Goal: Check status: Check status

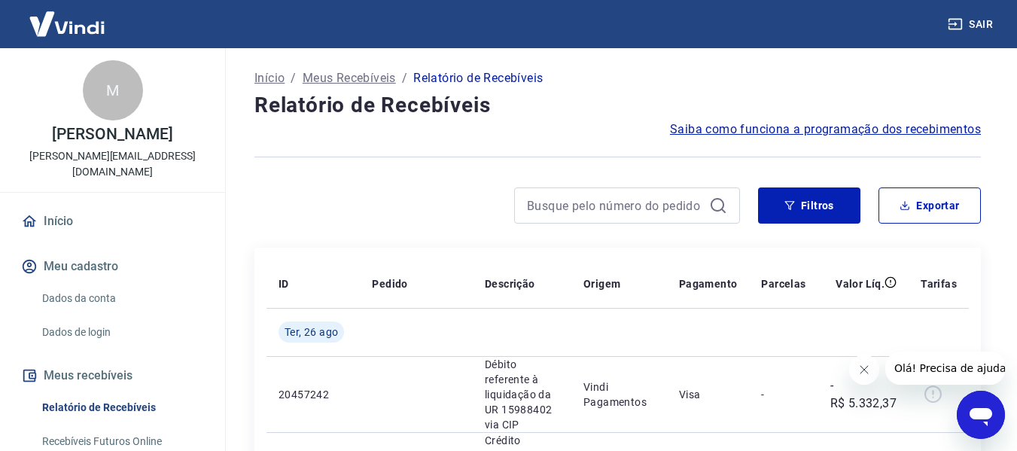
scroll to position [100, 0]
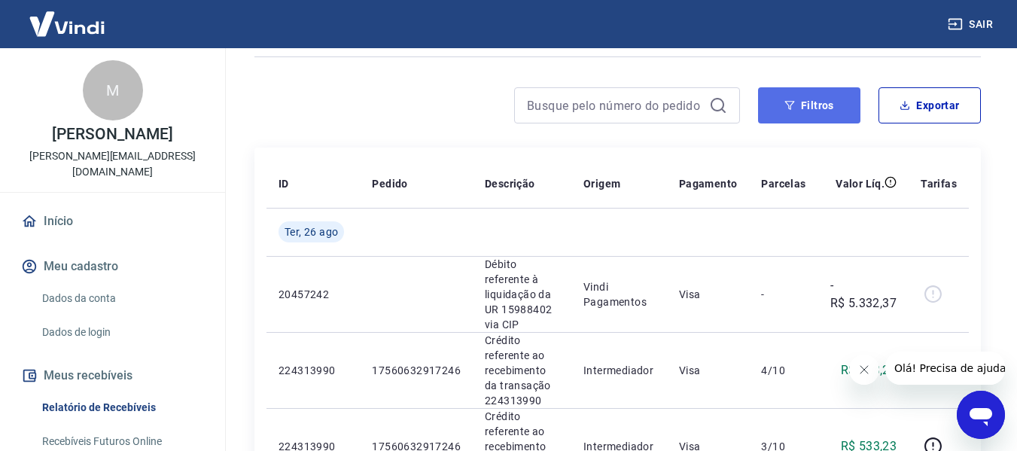
click at [818, 121] on button "Filtros" at bounding box center [809, 105] width 102 height 36
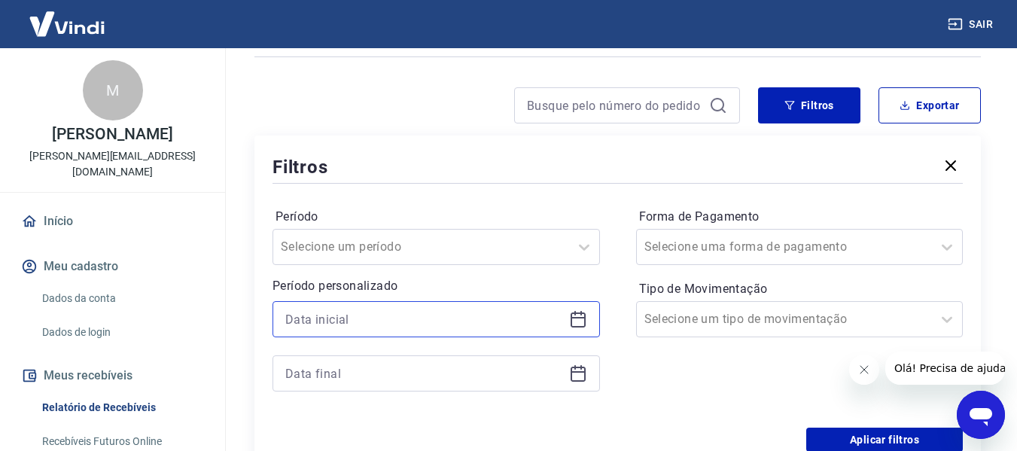
click at [383, 313] on input at bounding box center [424, 319] width 278 height 23
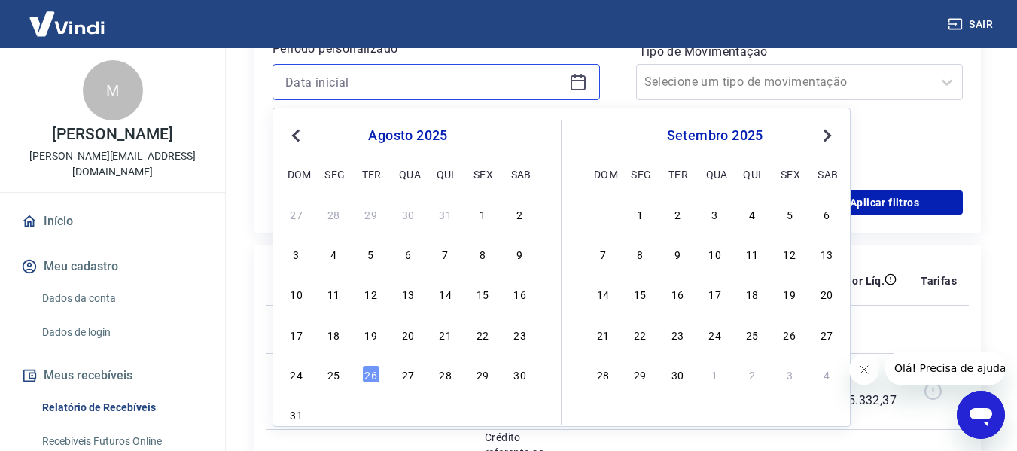
scroll to position [401, 0]
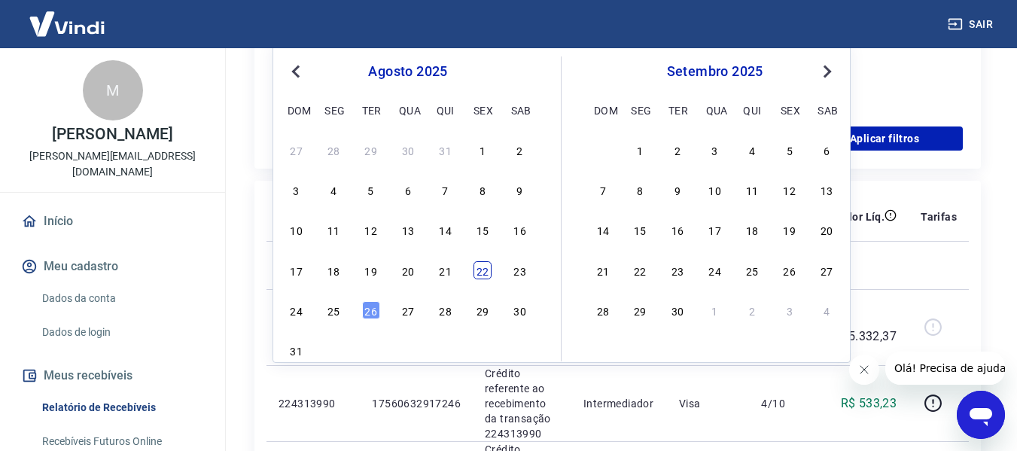
click at [487, 268] on div "22" at bounding box center [483, 270] width 18 height 18
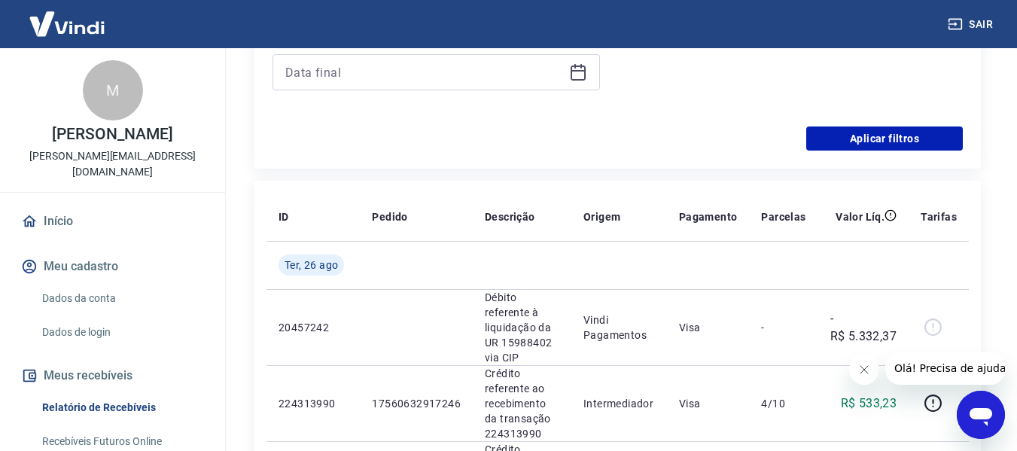
type input "[DATE]"
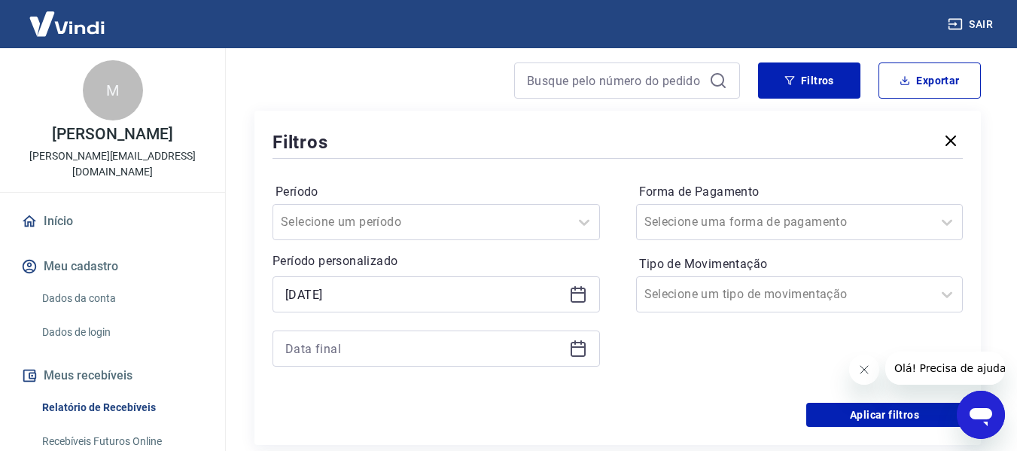
scroll to position [100, 0]
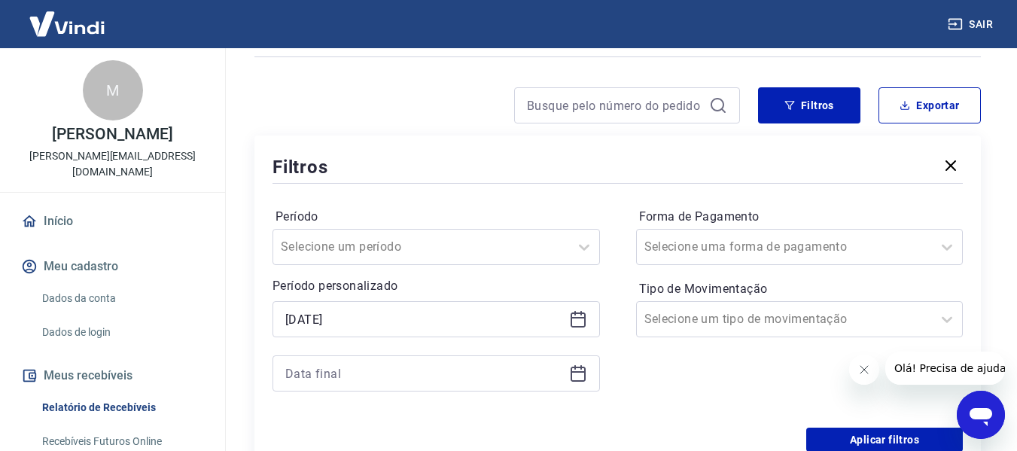
click at [351, 355] on div "Selected date: [DATE] [DATE]" at bounding box center [437, 346] width 328 height 90
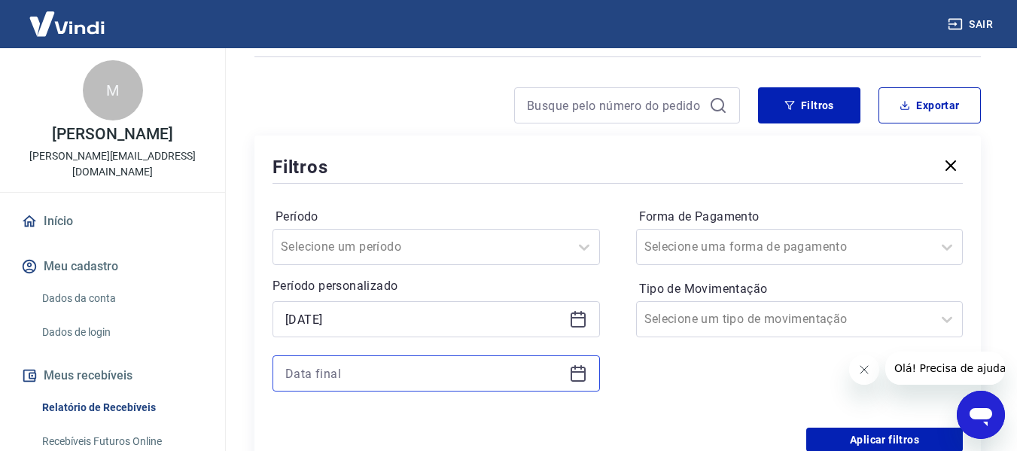
click at [322, 368] on input at bounding box center [424, 373] width 278 height 23
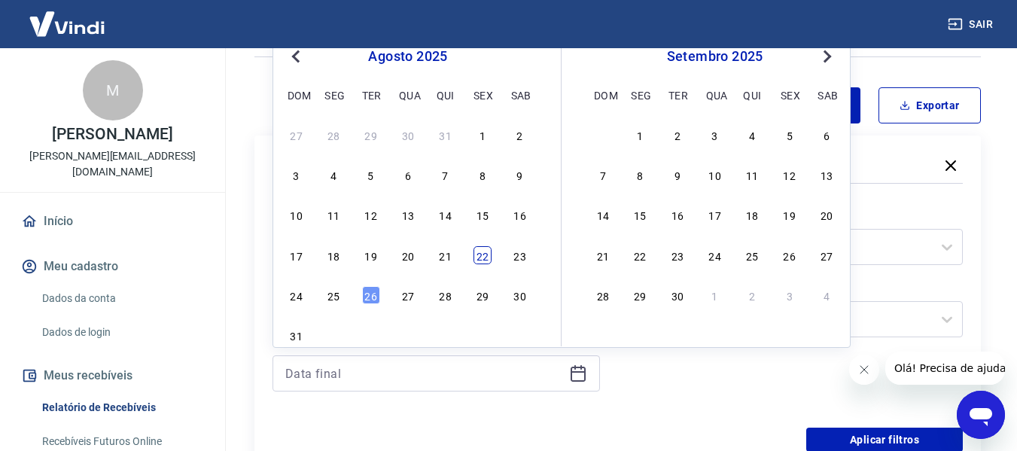
click at [490, 252] on div "22" at bounding box center [483, 255] width 18 height 18
type input "[DATE]"
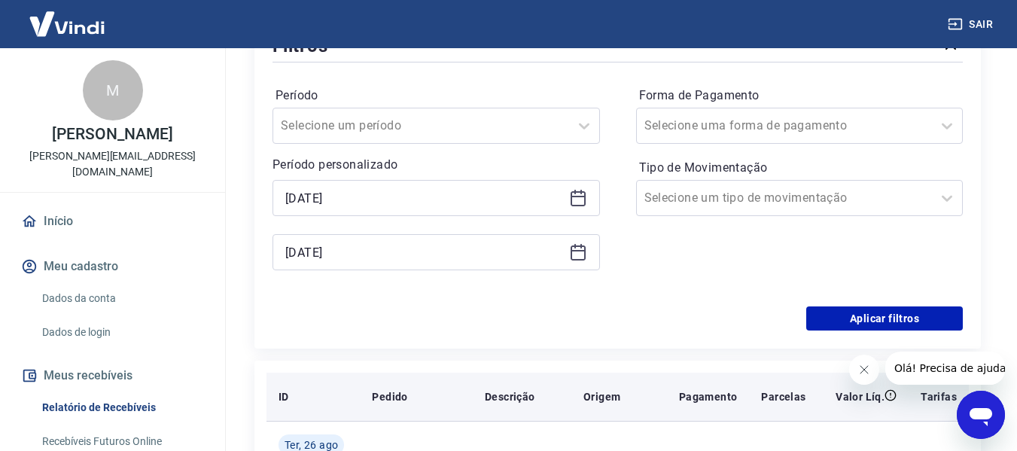
scroll to position [301, 0]
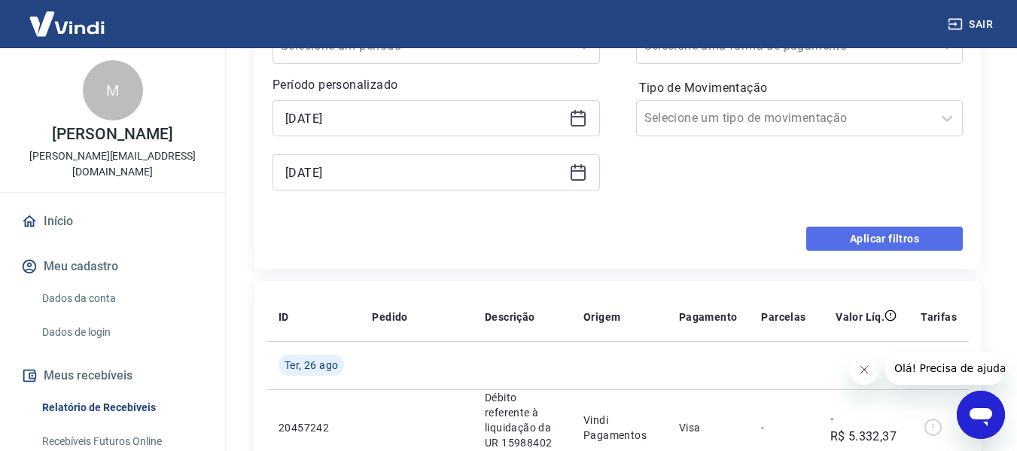
click at [856, 242] on button "Aplicar filtros" at bounding box center [885, 239] width 157 height 24
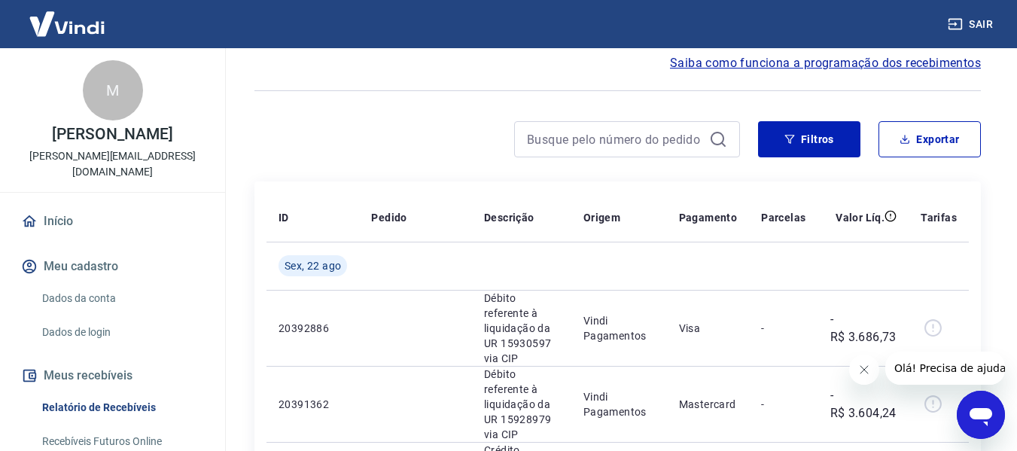
scroll to position [100, 0]
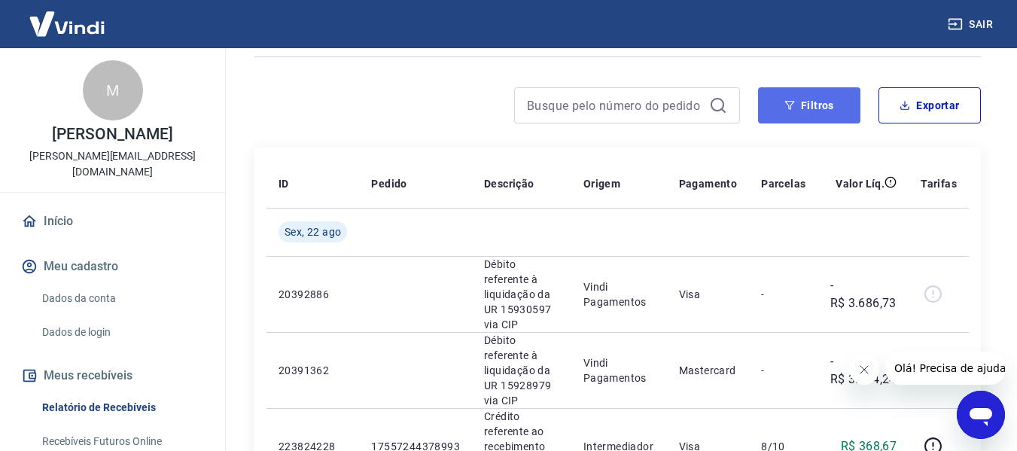
click at [844, 121] on button "Filtros" at bounding box center [809, 105] width 102 height 36
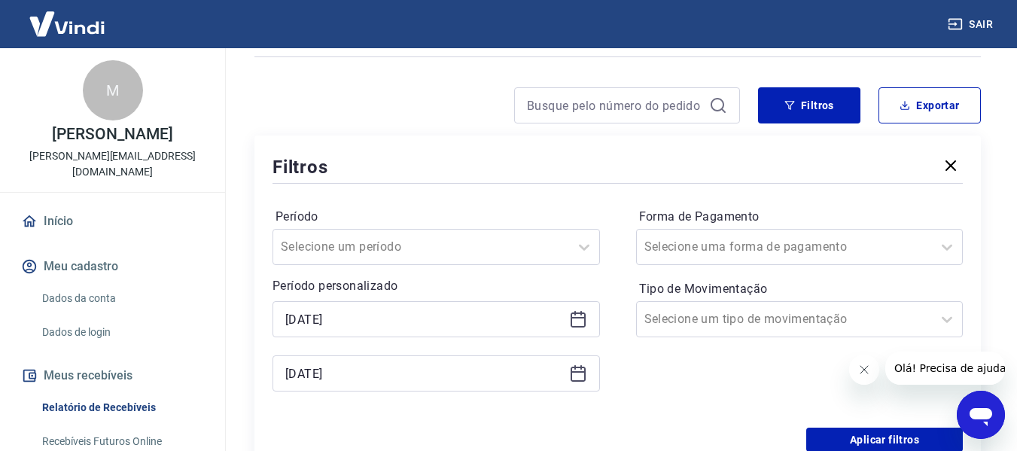
drag, startPoint x: 368, startPoint y: 341, endPoint x: 369, endPoint y: 329, distance: 12.1
click at [368, 340] on div "[DATE] [DATE]" at bounding box center [437, 346] width 328 height 90
click at [371, 321] on input "[DATE]" at bounding box center [424, 319] width 278 height 23
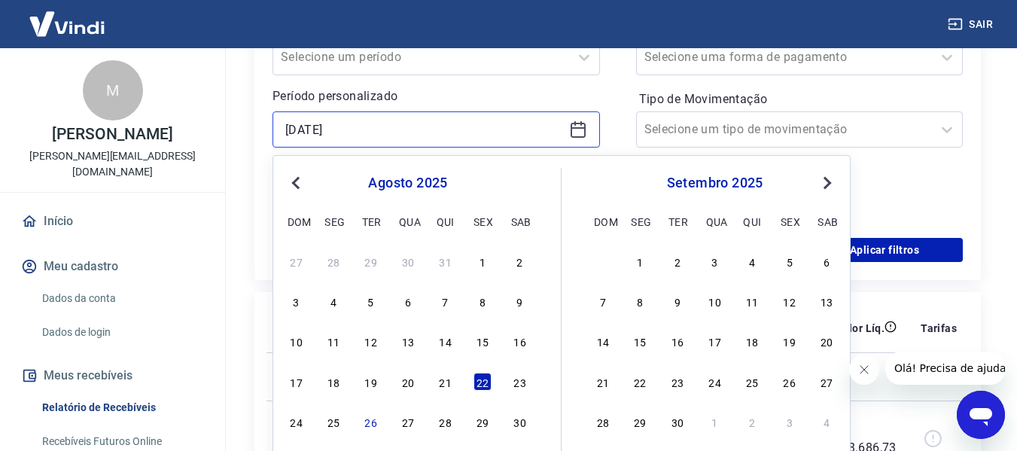
scroll to position [301, 0]
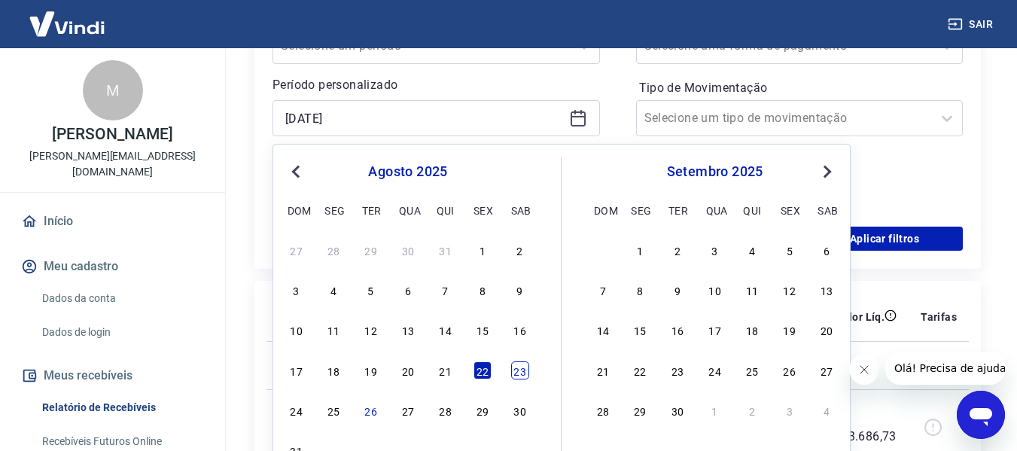
click at [519, 368] on div "23" at bounding box center [520, 371] width 18 height 18
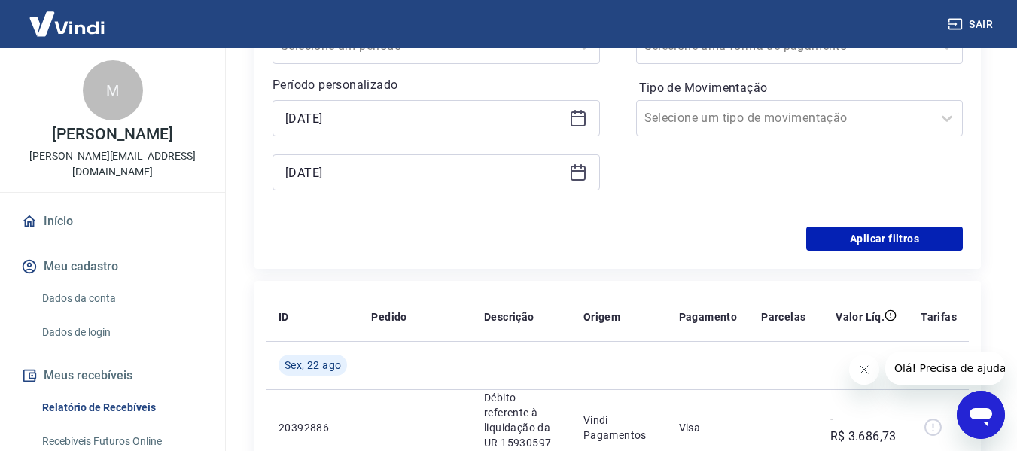
type input "[DATE]"
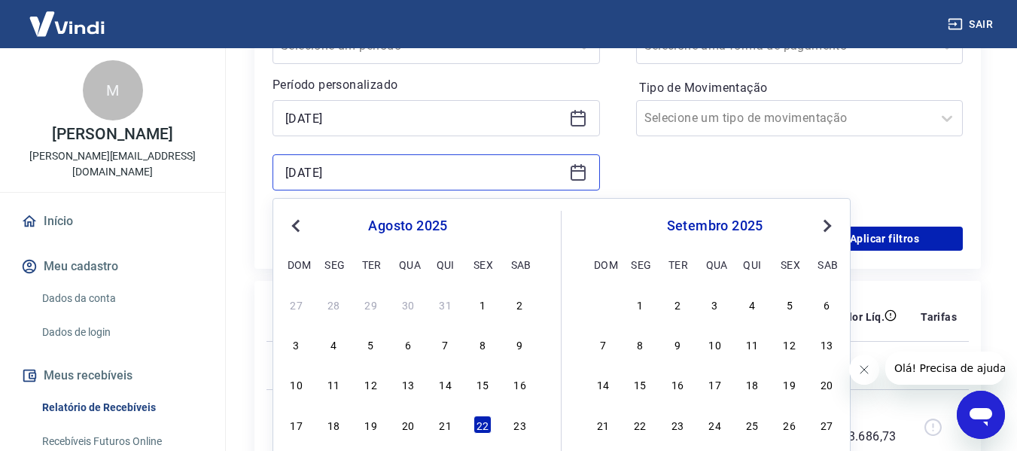
click at [341, 180] on input "[DATE]" at bounding box center [424, 172] width 278 height 23
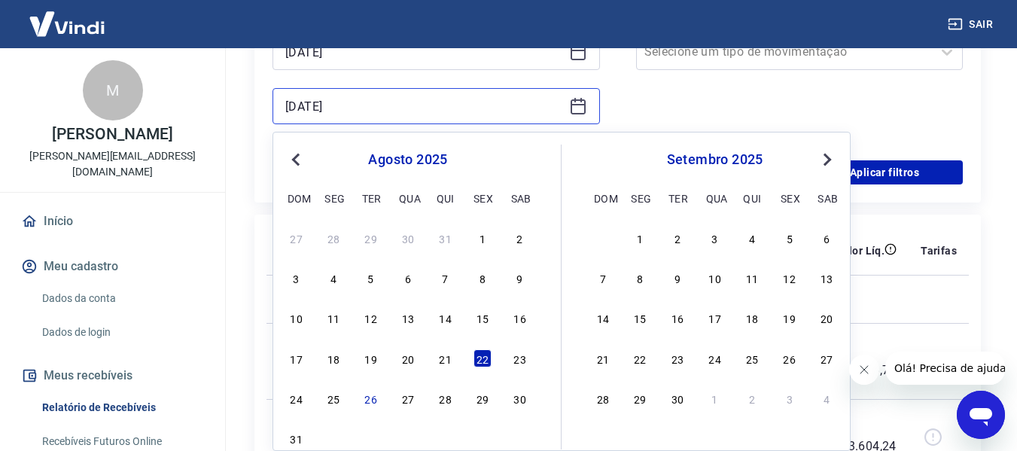
scroll to position [401, 0]
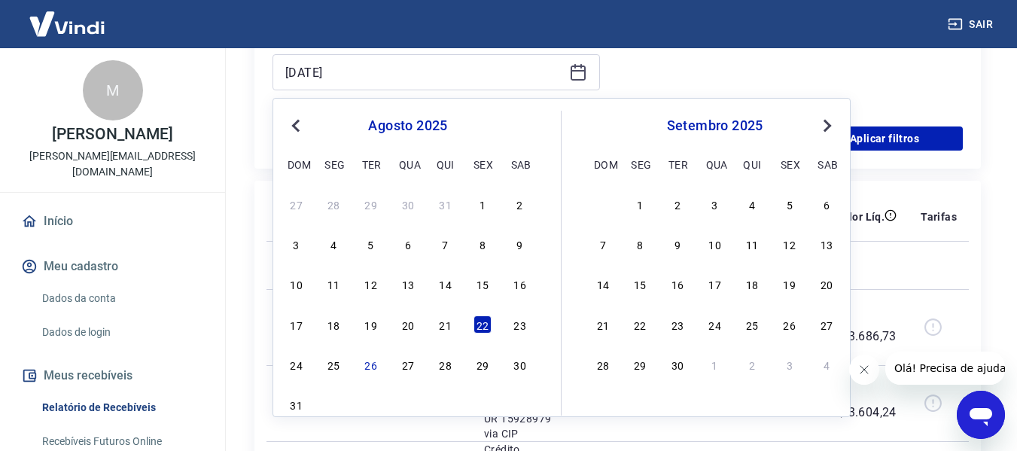
click at [322, 360] on div "24 25 26 27 28 29 30" at bounding box center [408, 364] width 246 height 22
click at [342, 367] on div "25" at bounding box center [334, 364] width 18 height 18
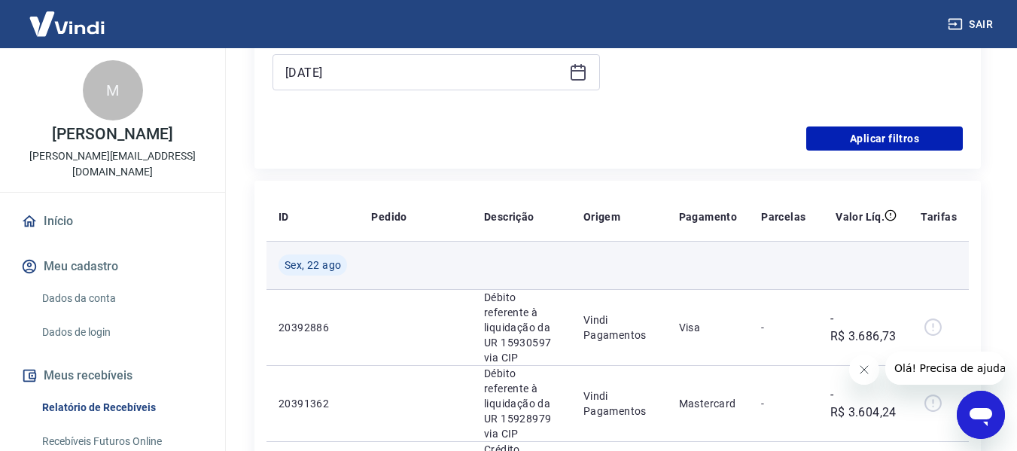
type input "[DATE]"
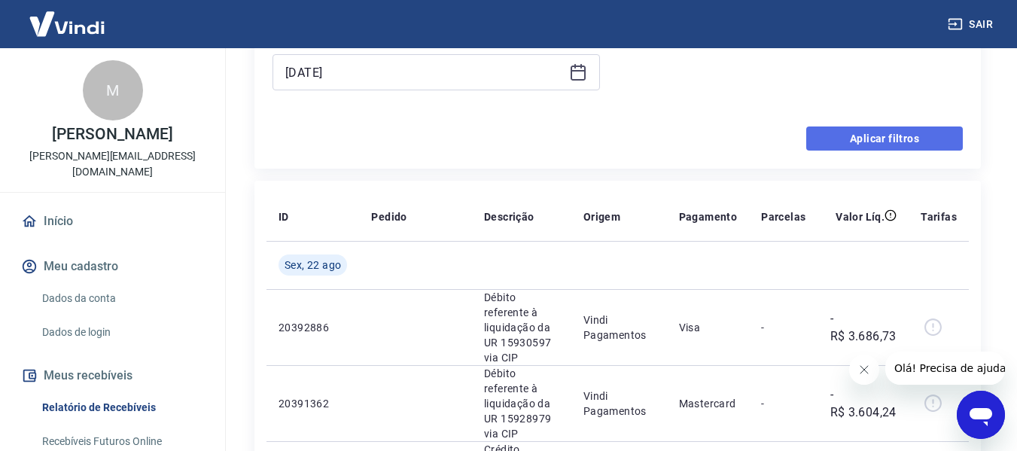
click at [844, 145] on button "Aplicar filtros" at bounding box center [885, 139] width 157 height 24
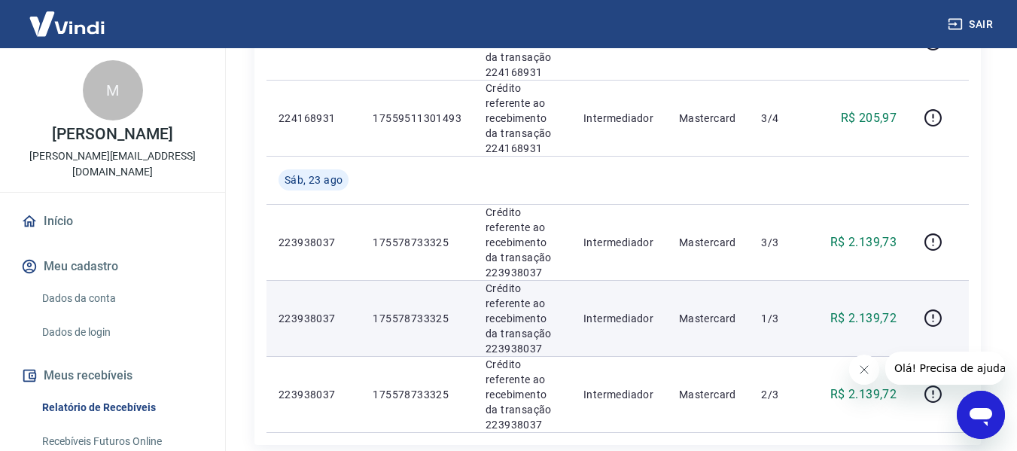
scroll to position [1147, 0]
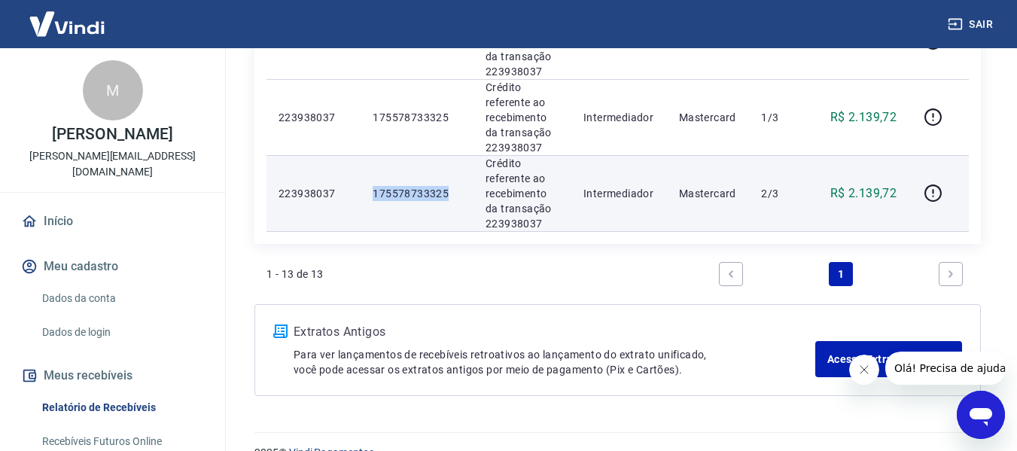
drag, startPoint x: 458, startPoint y: 164, endPoint x: 359, endPoint y: 156, distance: 99.0
click at [359, 156] on tr "223938037 175578733325 Crédito referente ao recebimento da transação 223938037 …" at bounding box center [618, 193] width 703 height 76
copy tr "175578733325"
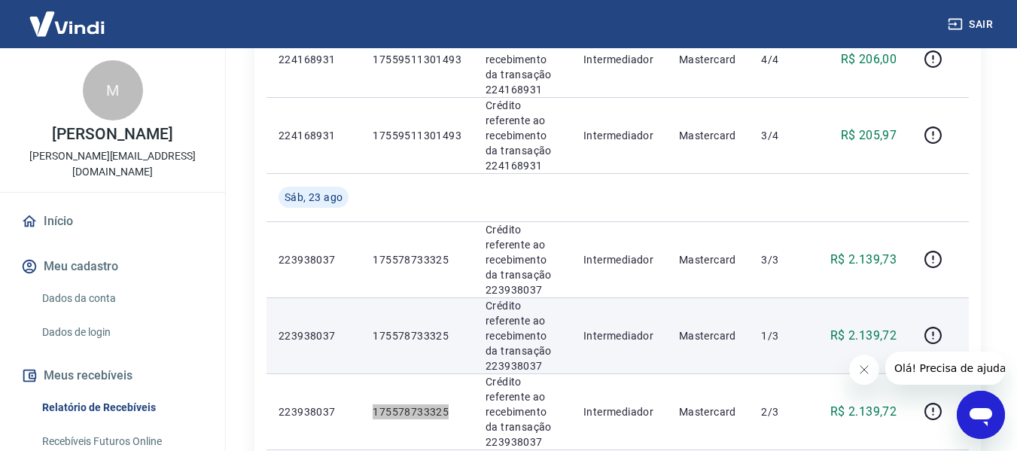
scroll to position [846, 0]
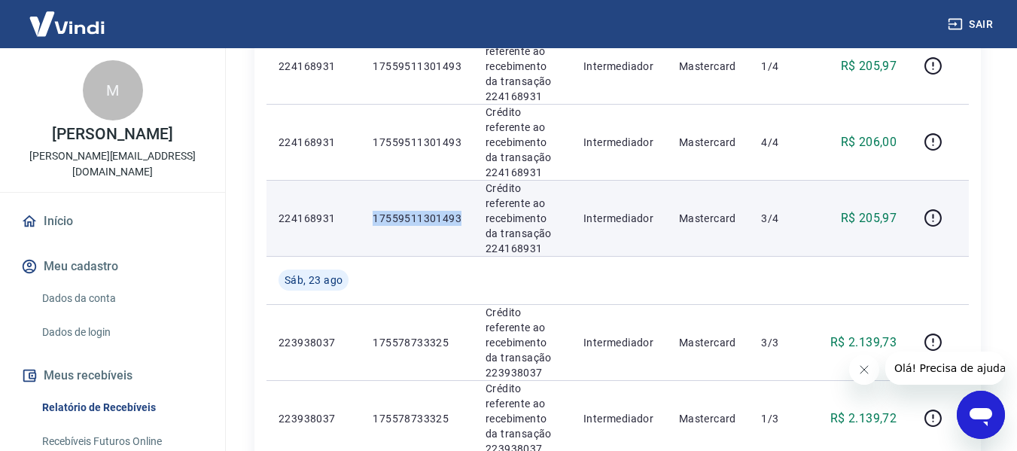
drag, startPoint x: 371, startPoint y: 188, endPoint x: 465, endPoint y: 186, distance: 94.2
click at [465, 186] on td "17559511301493" at bounding box center [417, 218] width 113 height 76
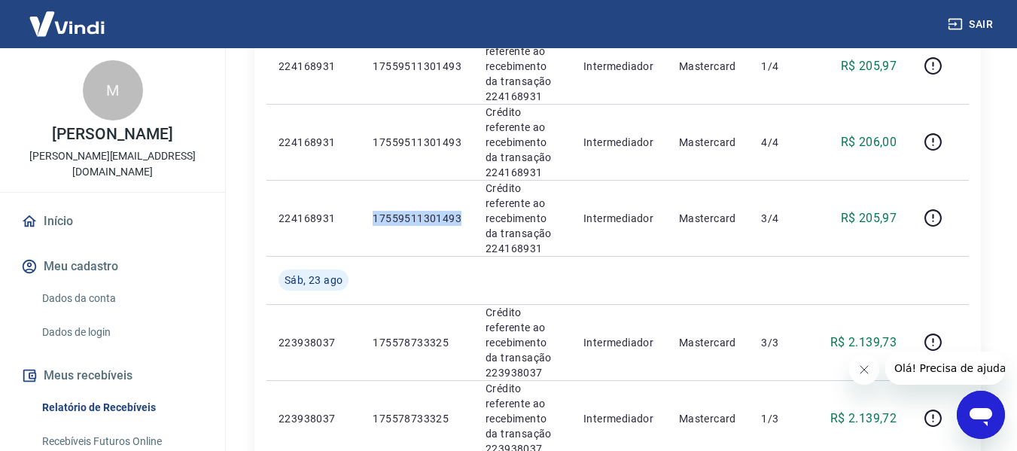
copy p "17559511301493"
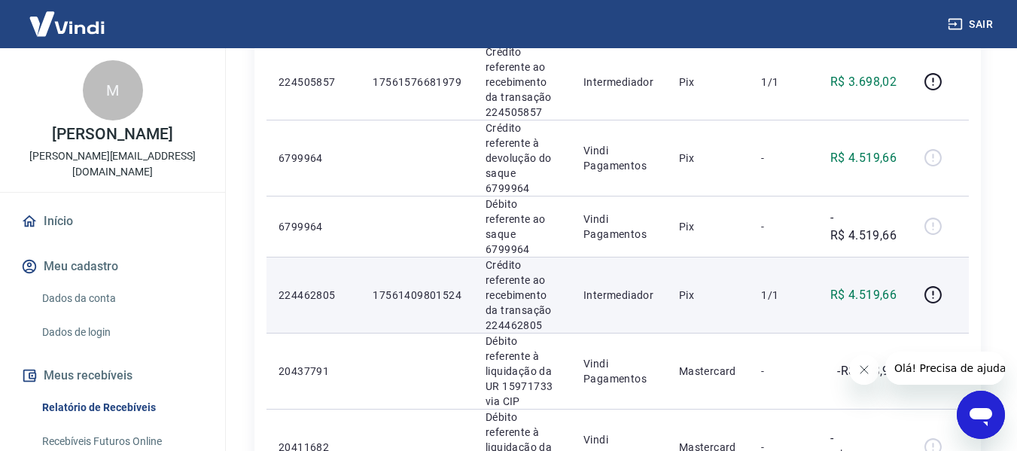
scroll to position [343, 0]
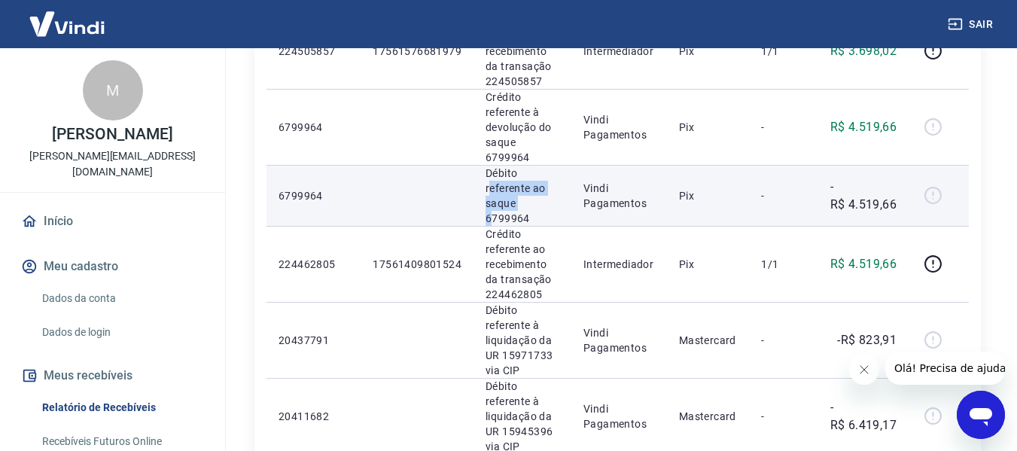
drag, startPoint x: 488, startPoint y: 178, endPoint x: 525, endPoint y: 184, distance: 37.3
click at [525, 184] on p "Débito referente ao saque 6799964" at bounding box center [523, 196] width 74 height 60
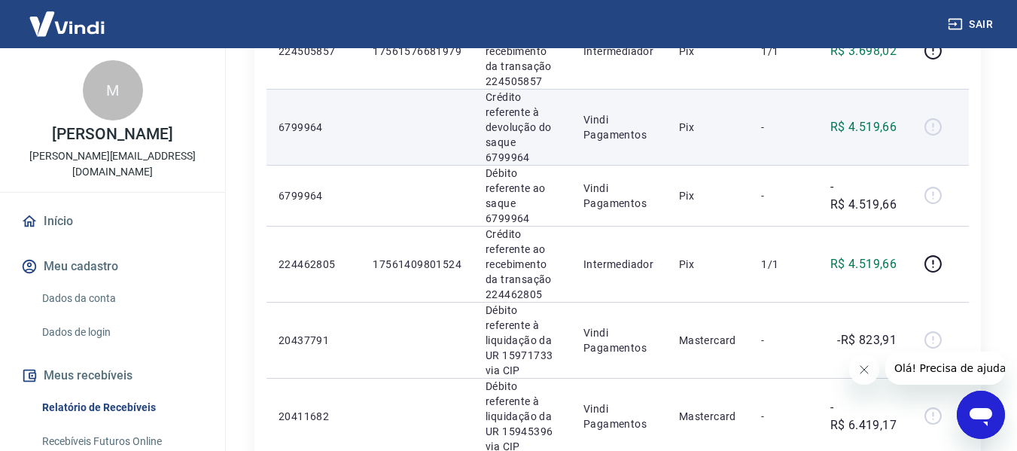
drag, startPoint x: 486, startPoint y: 173, endPoint x: 494, endPoint y: 130, distance: 43.7
click at [486, 172] on p "Débito referente ao saque 6799964" at bounding box center [523, 196] width 74 height 60
drag, startPoint x: 484, startPoint y: 94, endPoint x: 547, endPoint y: 135, distance: 75.2
click at [547, 135] on p "Crédito referente à devolução do saque 6799964" at bounding box center [523, 127] width 74 height 75
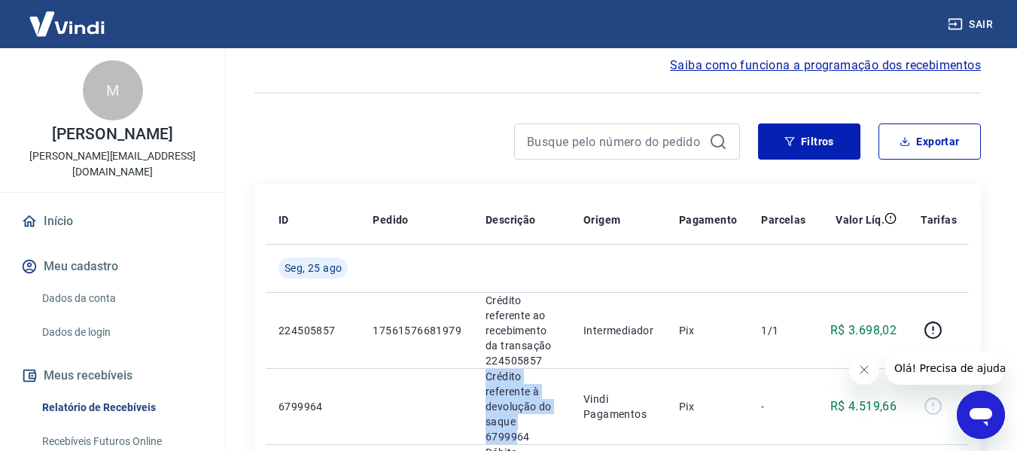
scroll to position [42, 0]
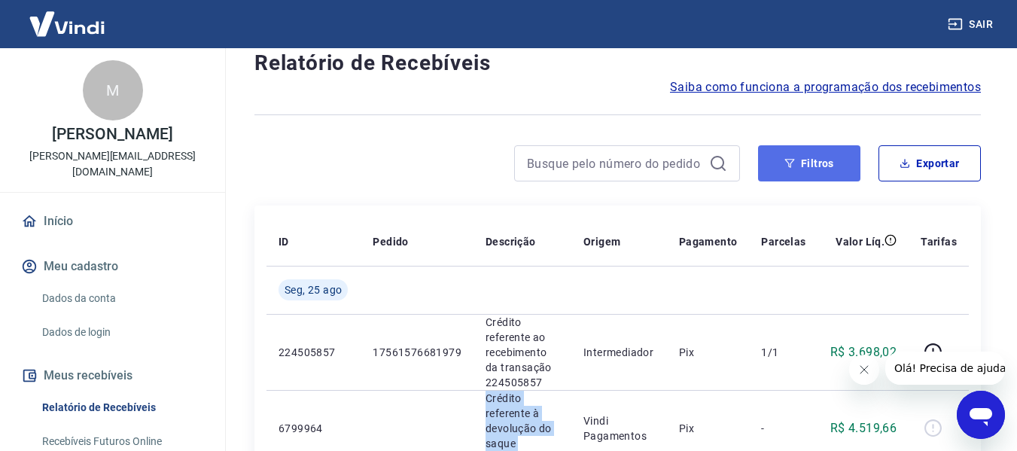
click at [806, 159] on button "Filtros" at bounding box center [809, 163] width 102 height 36
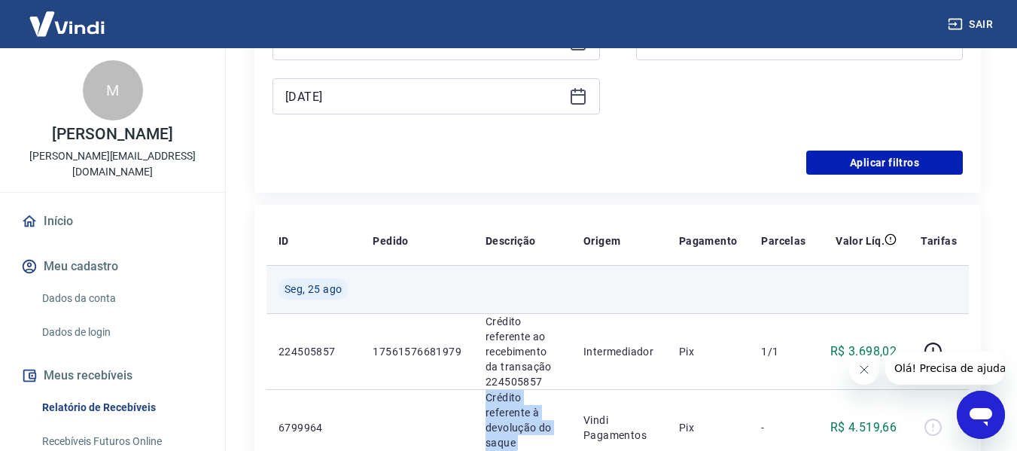
scroll to position [343, 0]
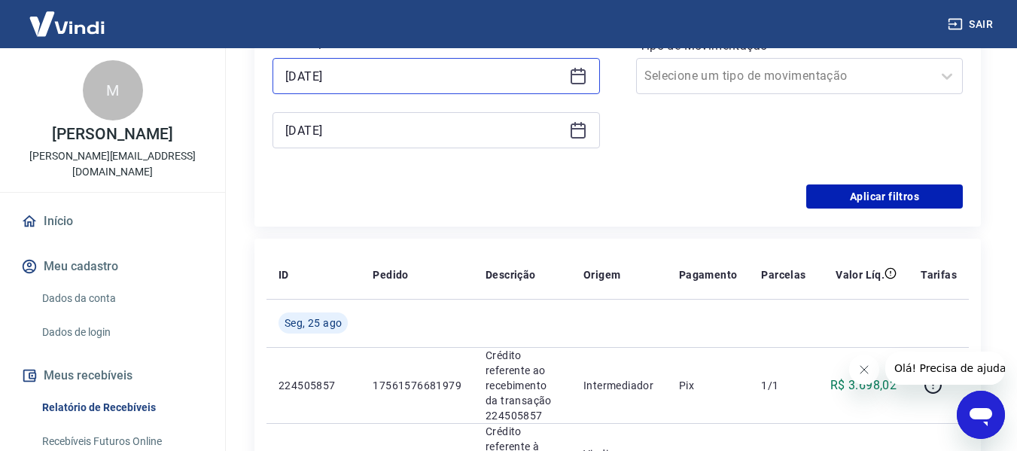
click at [358, 80] on input "[DATE]" at bounding box center [424, 76] width 278 height 23
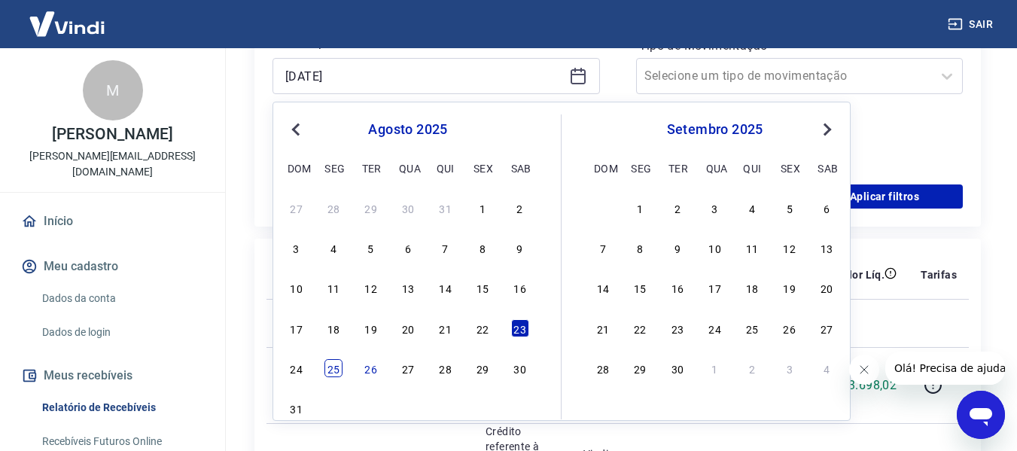
click at [334, 364] on div "25" at bounding box center [334, 368] width 18 height 18
type input "[DATE]"
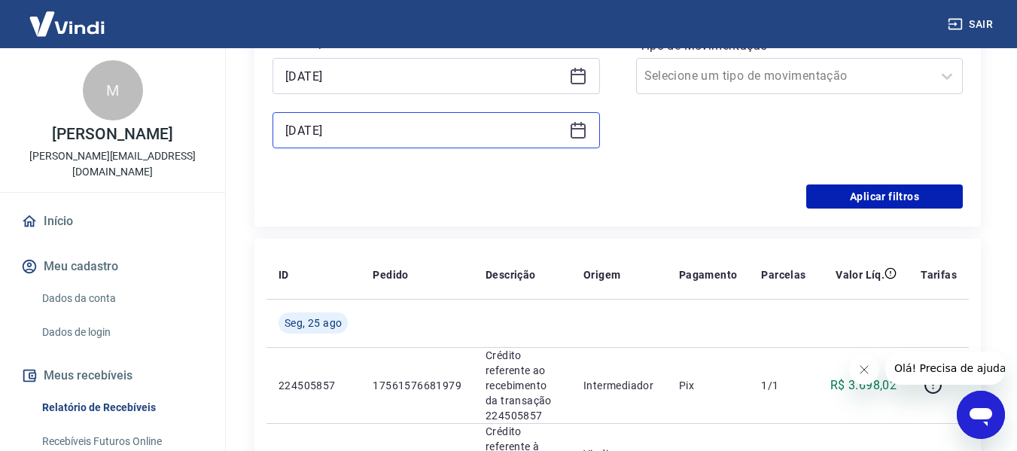
click at [372, 139] on input "[DATE]" at bounding box center [424, 130] width 278 height 23
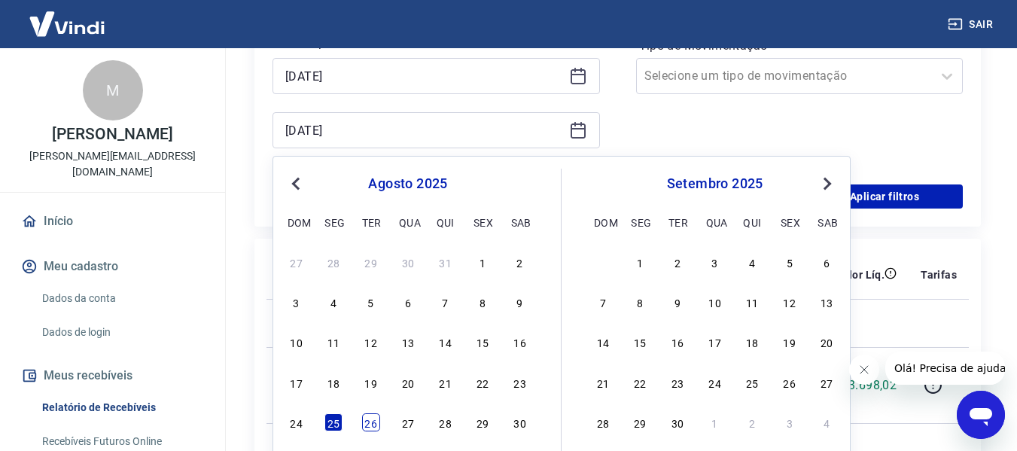
click at [366, 420] on div "26" at bounding box center [371, 422] width 18 height 18
type input "[DATE]"
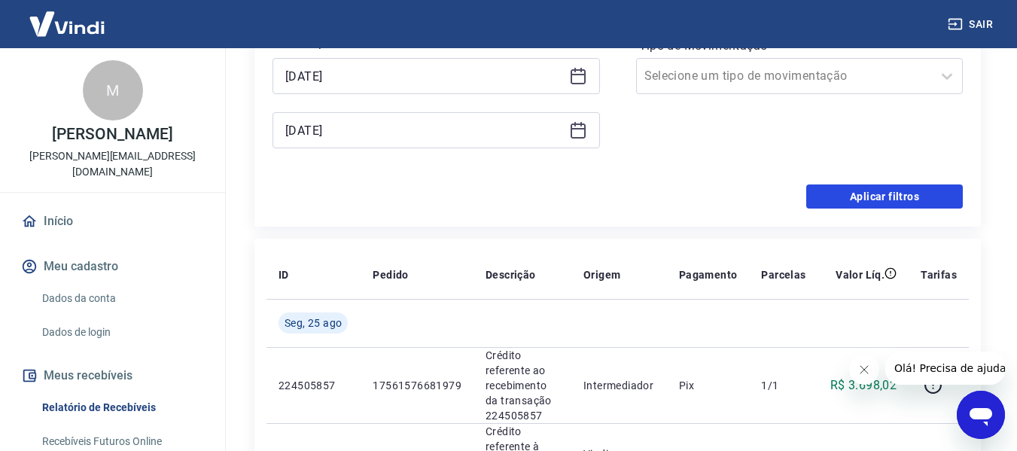
click at [839, 194] on button "Aplicar filtros" at bounding box center [885, 197] width 157 height 24
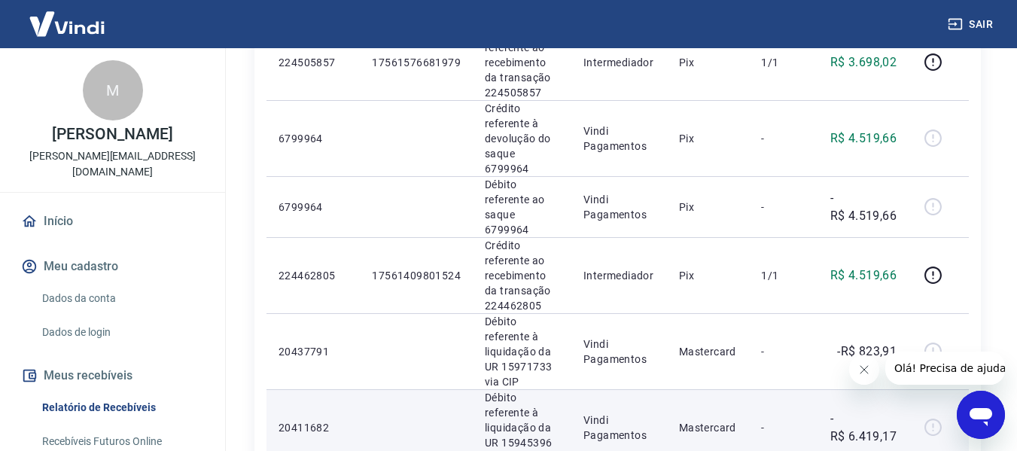
scroll to position [1205, 0]
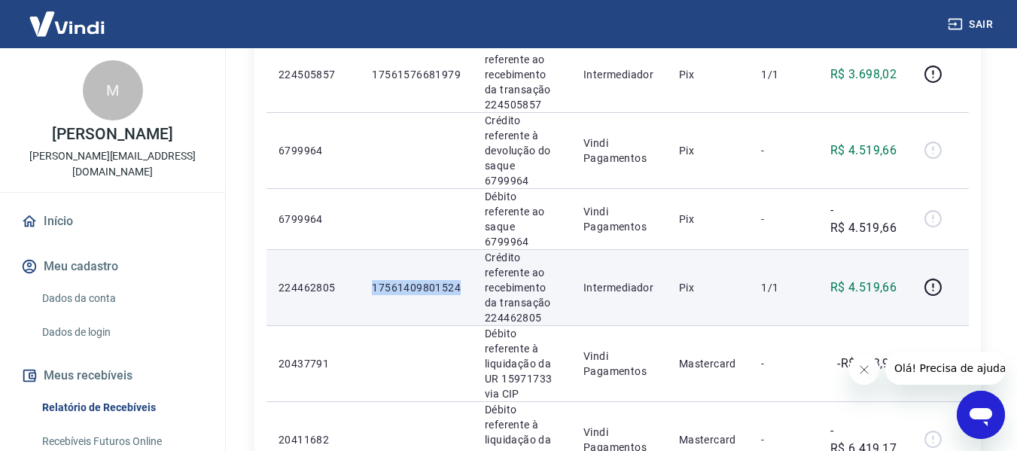
drag, startPoint x: 466, startPoint y: 260, endPoint x: 373, endPoint y: 259, distance: 93.4
click at [373, 259] on td "17561409801524" at bounding box center [416, 287] width 113 height 76
copy p "17561409801524"
